Goal: Task Accomplishment & Management: Manage account settings

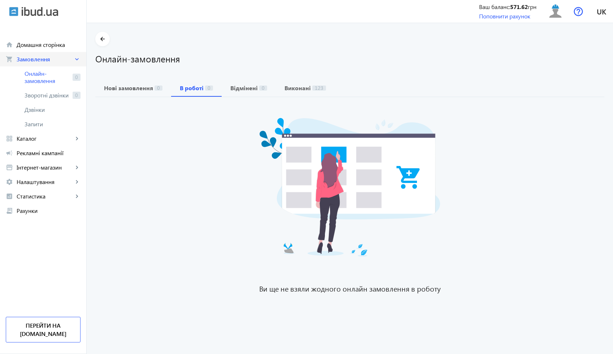
click at [80, 61] on mat-icon "keyboard_arrow_right" at bounding box center [76, 59] width 7 height 7
